Goal: Check status: Check status

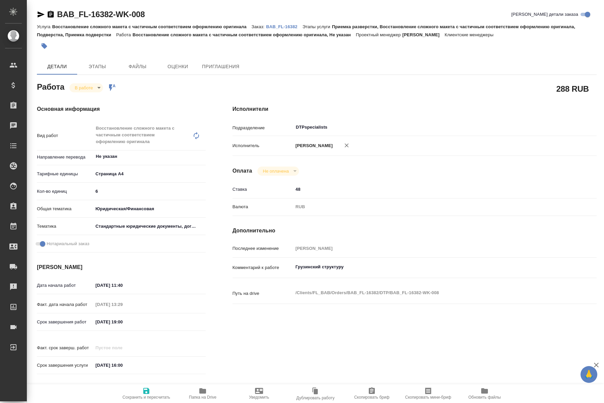
click at [99, 87] on body "🙏 .cls-1 fill:#fff; AWATERA Kucherenko Oksana Клиенты Спецификации Заказы 0 Чат…" at bounding box center [302, 201] width 604 height 403
click at [96, 99] on button "Выполнен" at bounding box center [87, 98] width 24 height 7
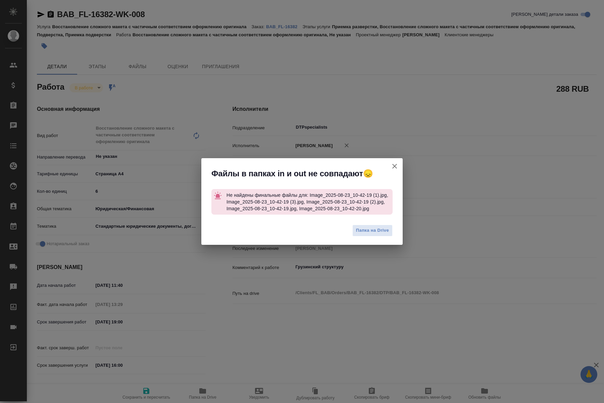
type textarea "x"
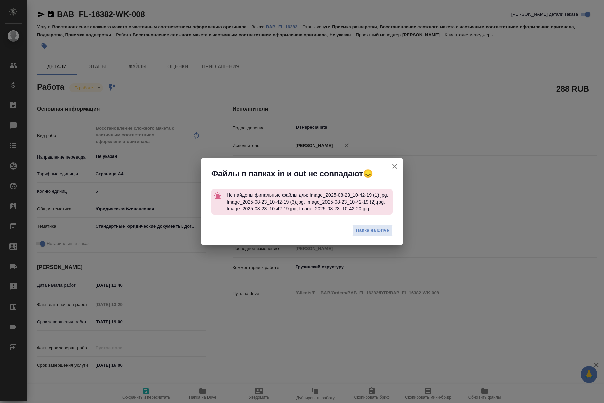
click at [397, 166] on icon "button" at bounding box center [394, 166] width 8 height 8
type textarea "x"
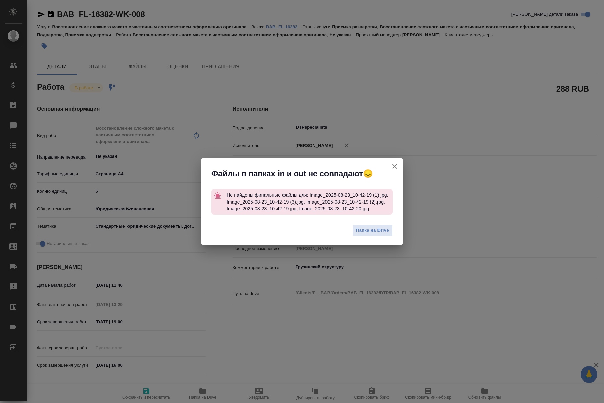
type textarea "x"
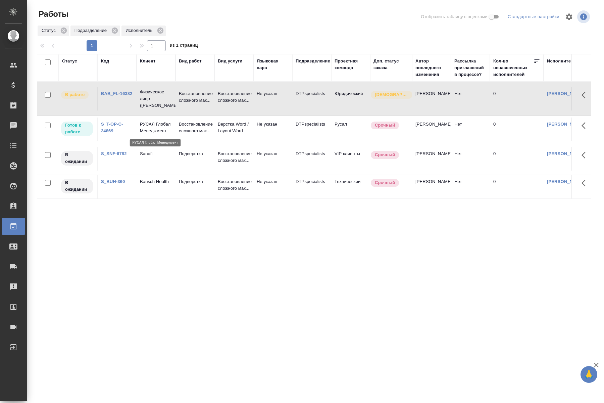
click at [153, 134] on p "РУСАЛ Глобал Менеджмент" at bounding box center [156, 127] width 32 height 13
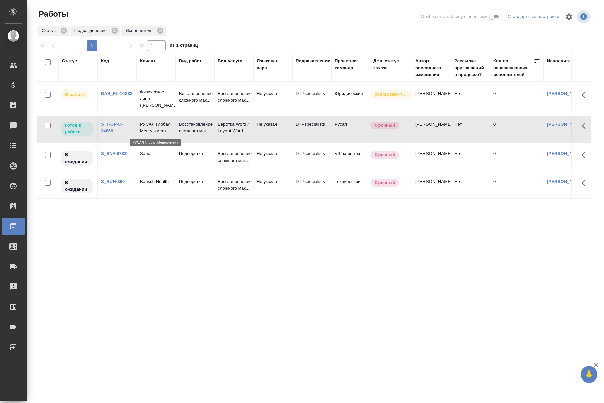
click at [153, 134] on p "РУСАЛ Глобал Менеджмент" at bounding box center [156, 127] width 32 height 13
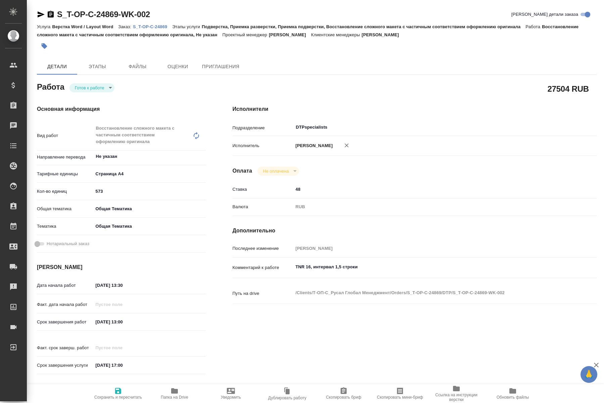
type textarea "x"
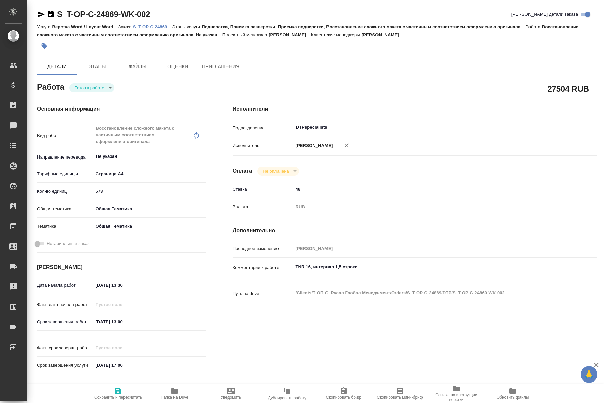
type textarea "x"
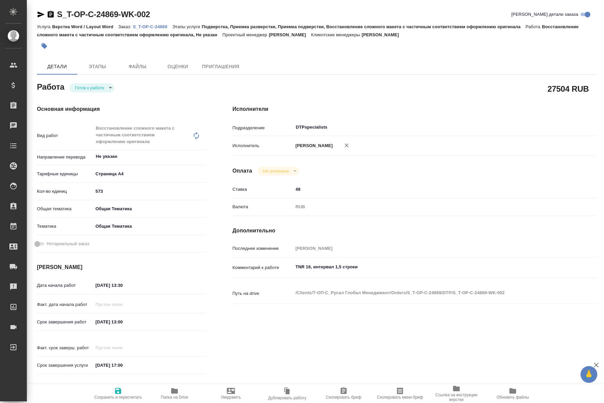
type textarea "x"
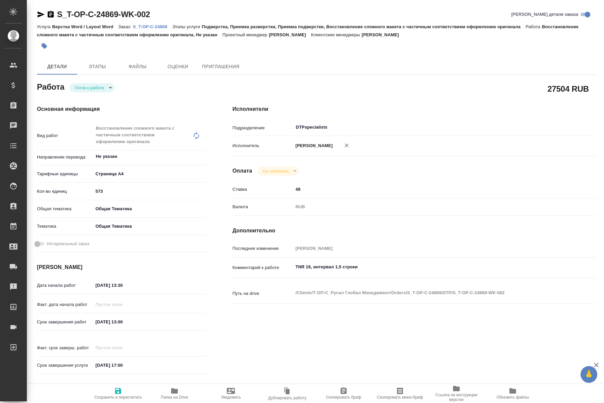
type textarea "x"
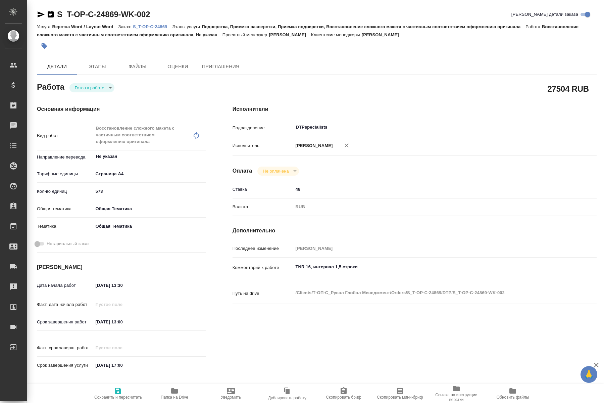
type textarea "x"
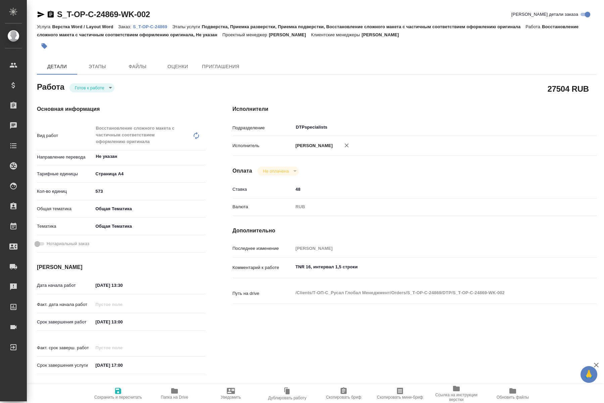
type textarea "x"
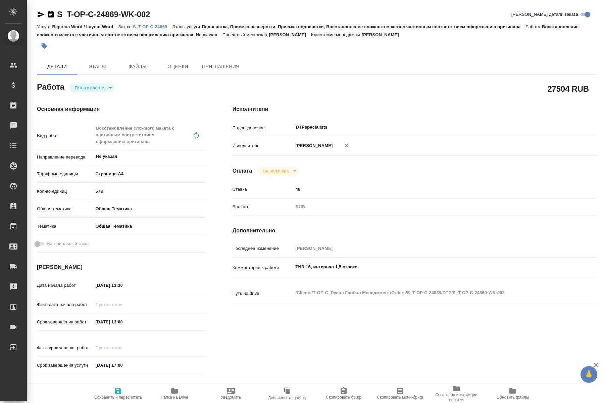
type textarea "x"
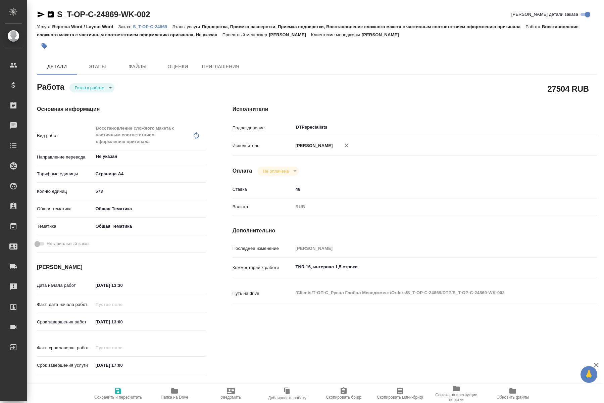
click at [110, 84] on body "🙏 .cls-1 fill:#fff; AWATERA Kucherenko Oksana Клиенты Спецификации Заказы 0 Чат…" at bounding box center [302, 201] width 604 height 403
click at [90, 100] on button "В работе" at bounding box center [86, 98] width 22 height 7
type textarea "x"
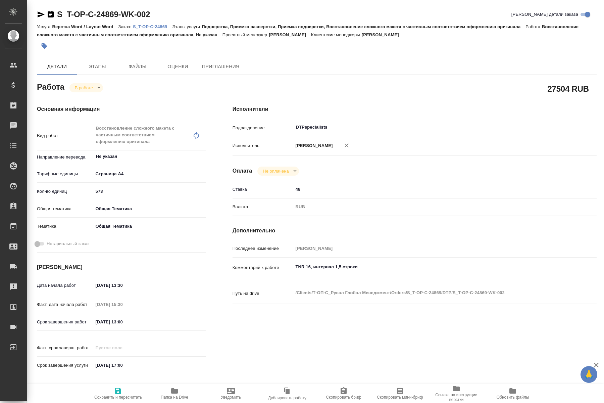
type textarea "x"
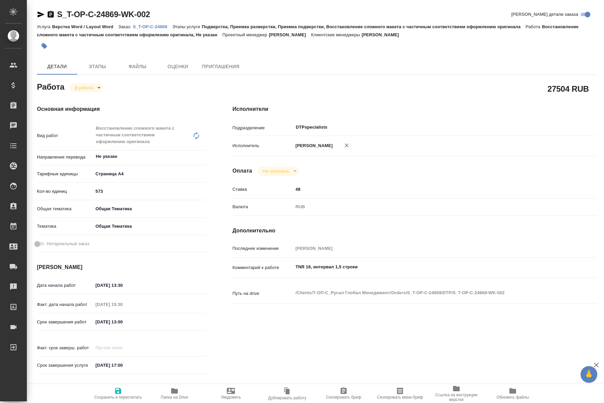
type textarea "x"
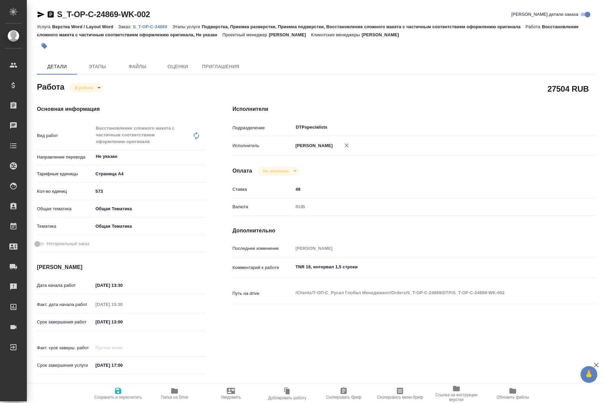
type textarea "x"
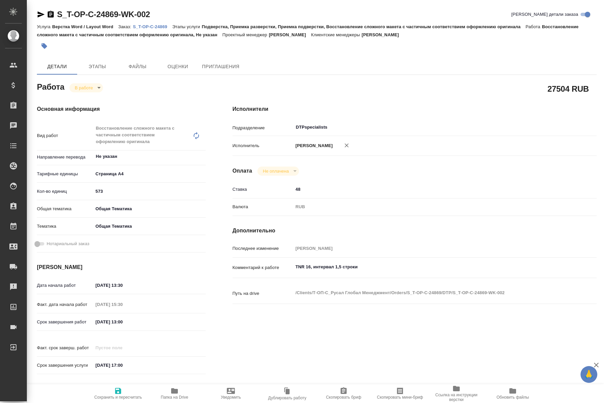
type textarea "x"
drag, startPoint x: 56, startPoint y: 6, endPoint x: 118, endPoint y: 18, distance: 63.2
click at [118, 18] on div "S_T-OP-C-24869-WK-002 Кратко детали заказа Услуга Верстка Word / Layout Word За…" at bounding box center [316, 296] width 567 height 592
copy link "S_T-OP-C-24869"
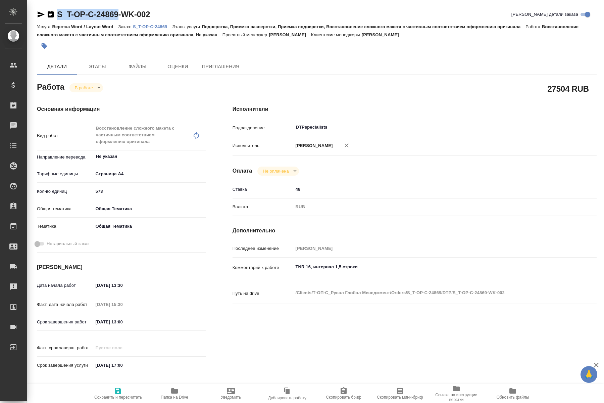
type textarea "x"
